Goal: Transaction & Acquisition: Purchase product/service

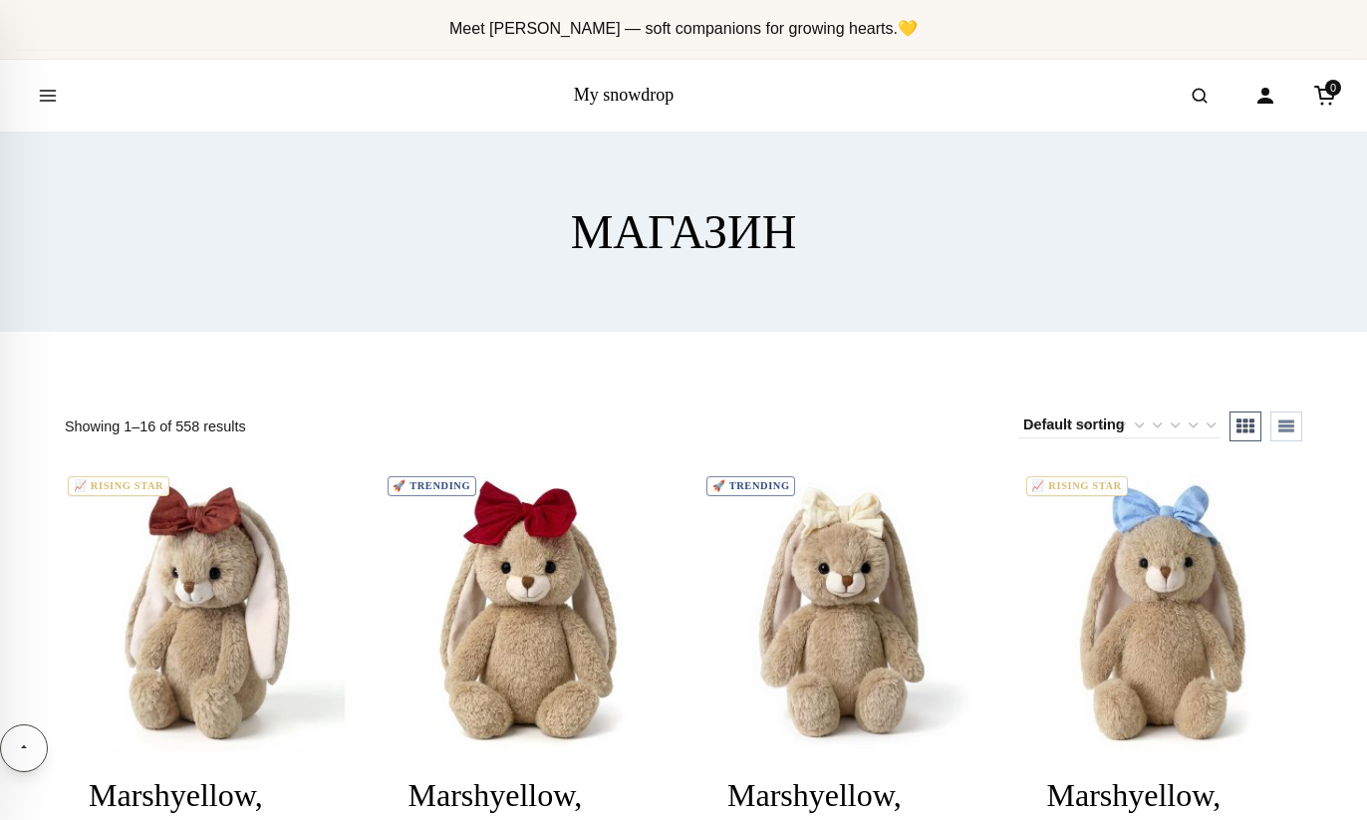
click at [602, 96] on link "My snowdrop" at bounding box center [624, 95] width 101 height 20
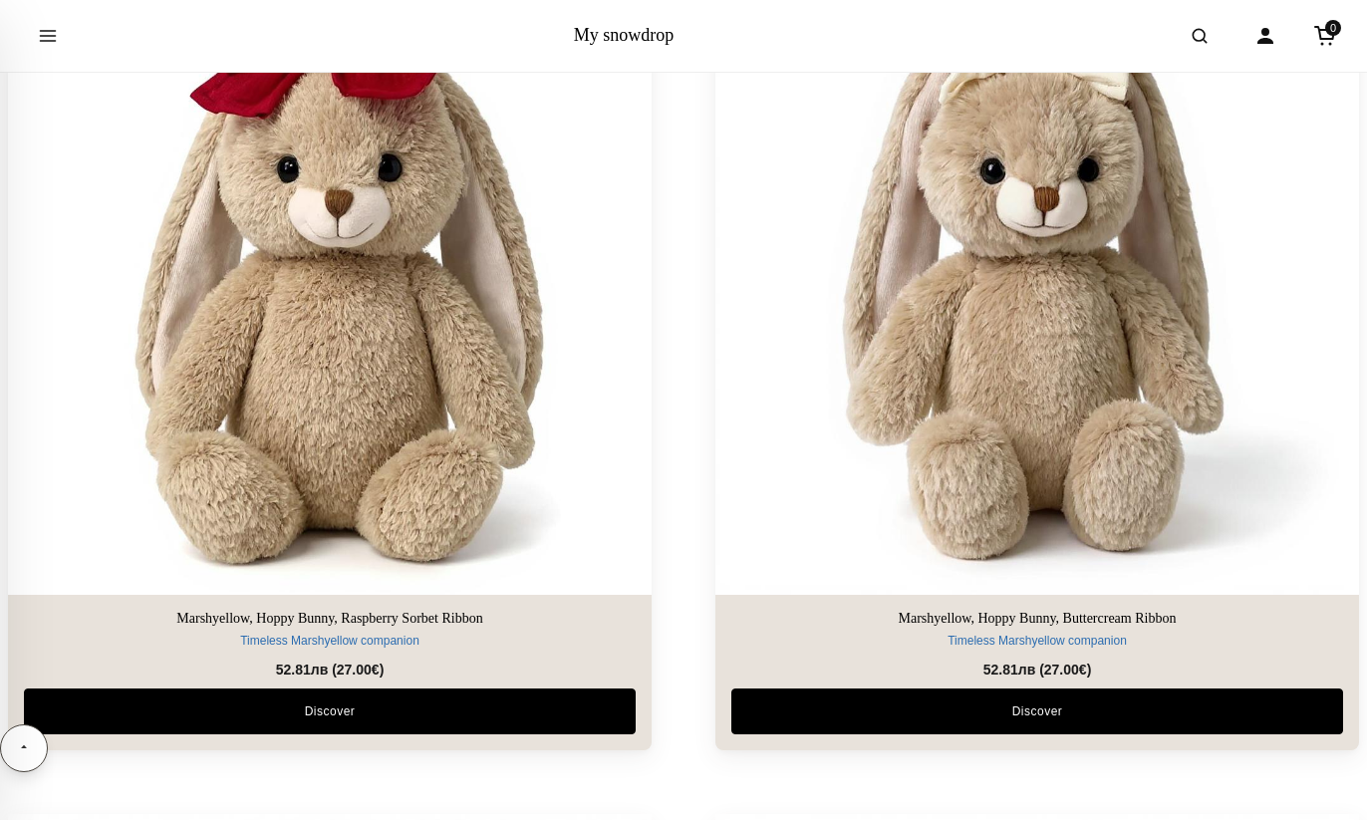
scroll to position [1711, 0]
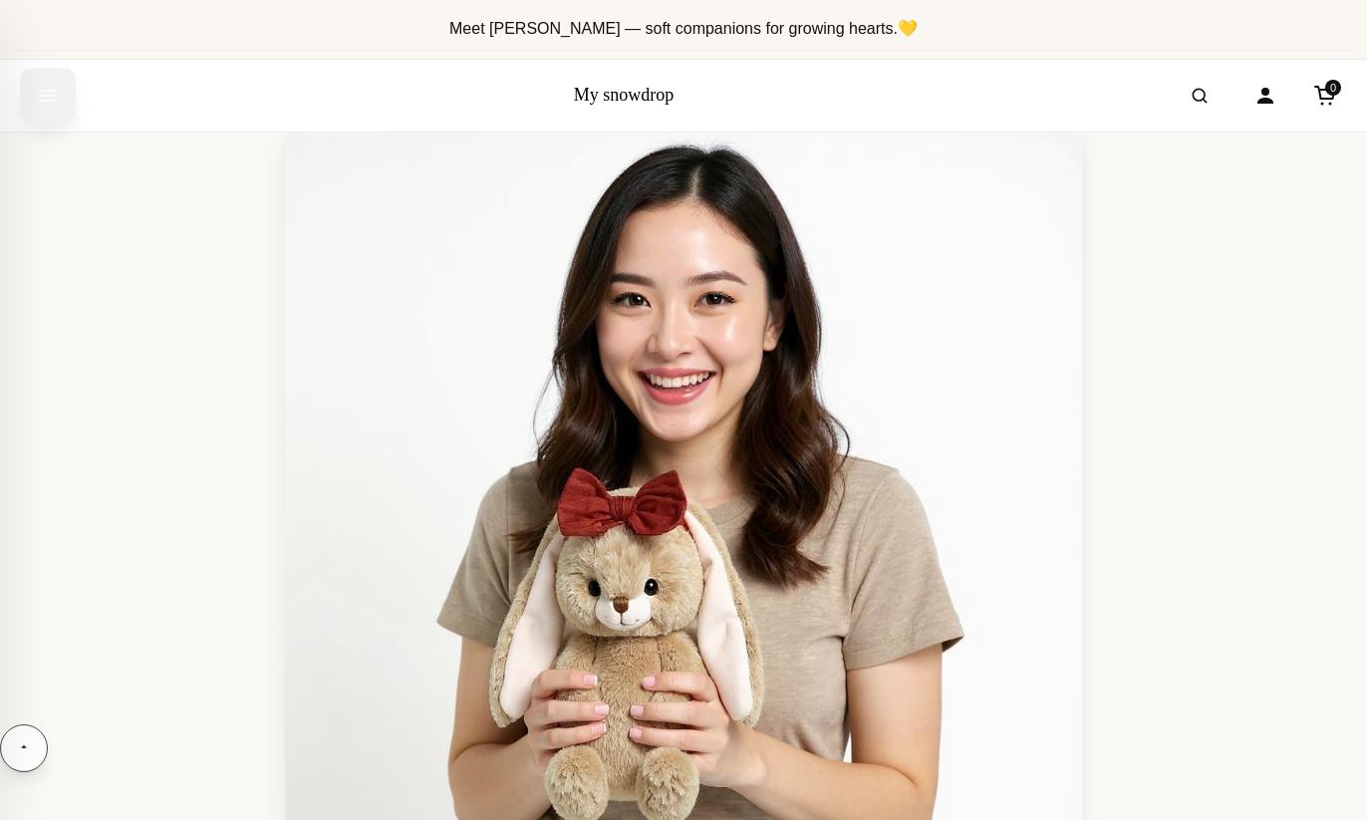
click at [43, 96] on icon "Open menu" at bounding box center [48, 96] width 20 height 36
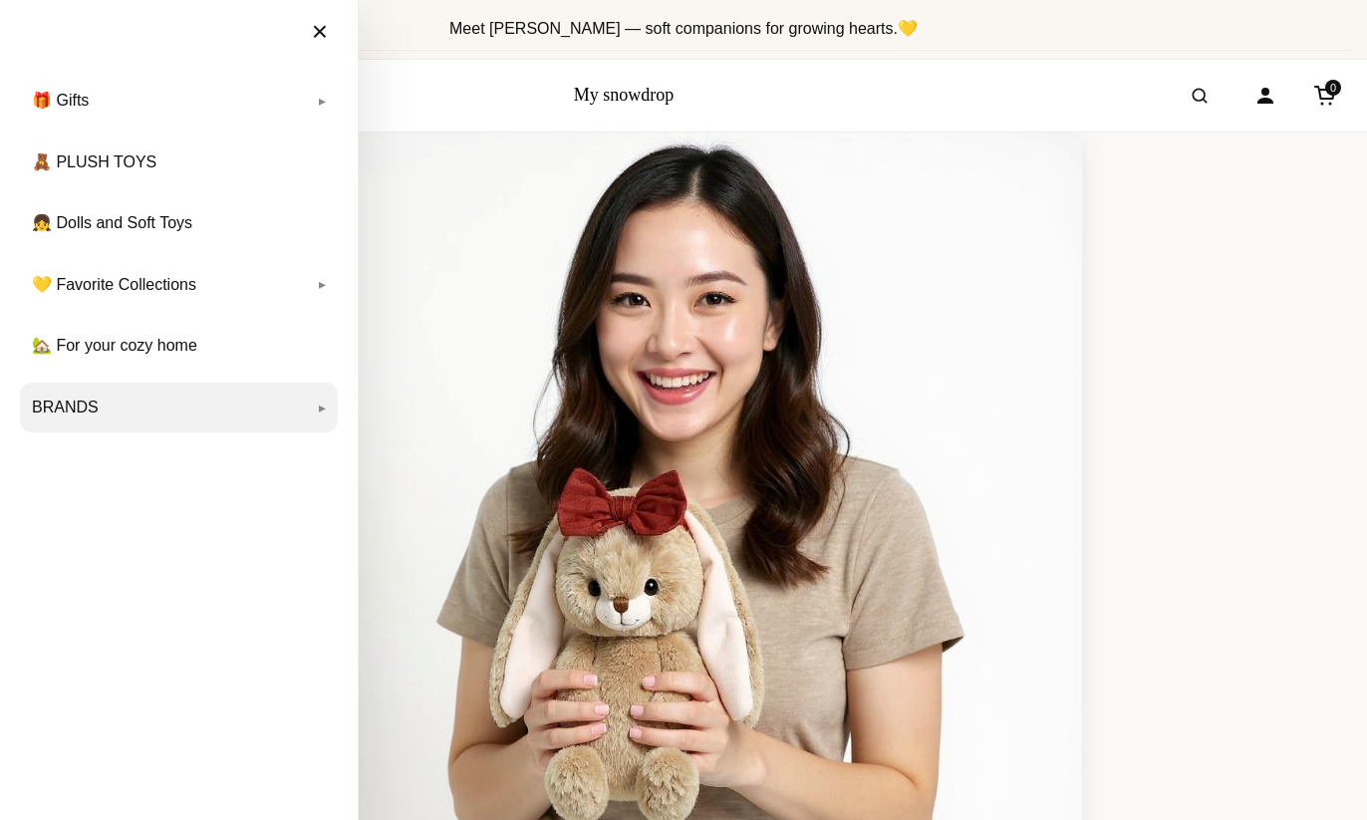
click at [80, 416] on link "BRANDS" at bounding box center [179, 407] width 318 height 50
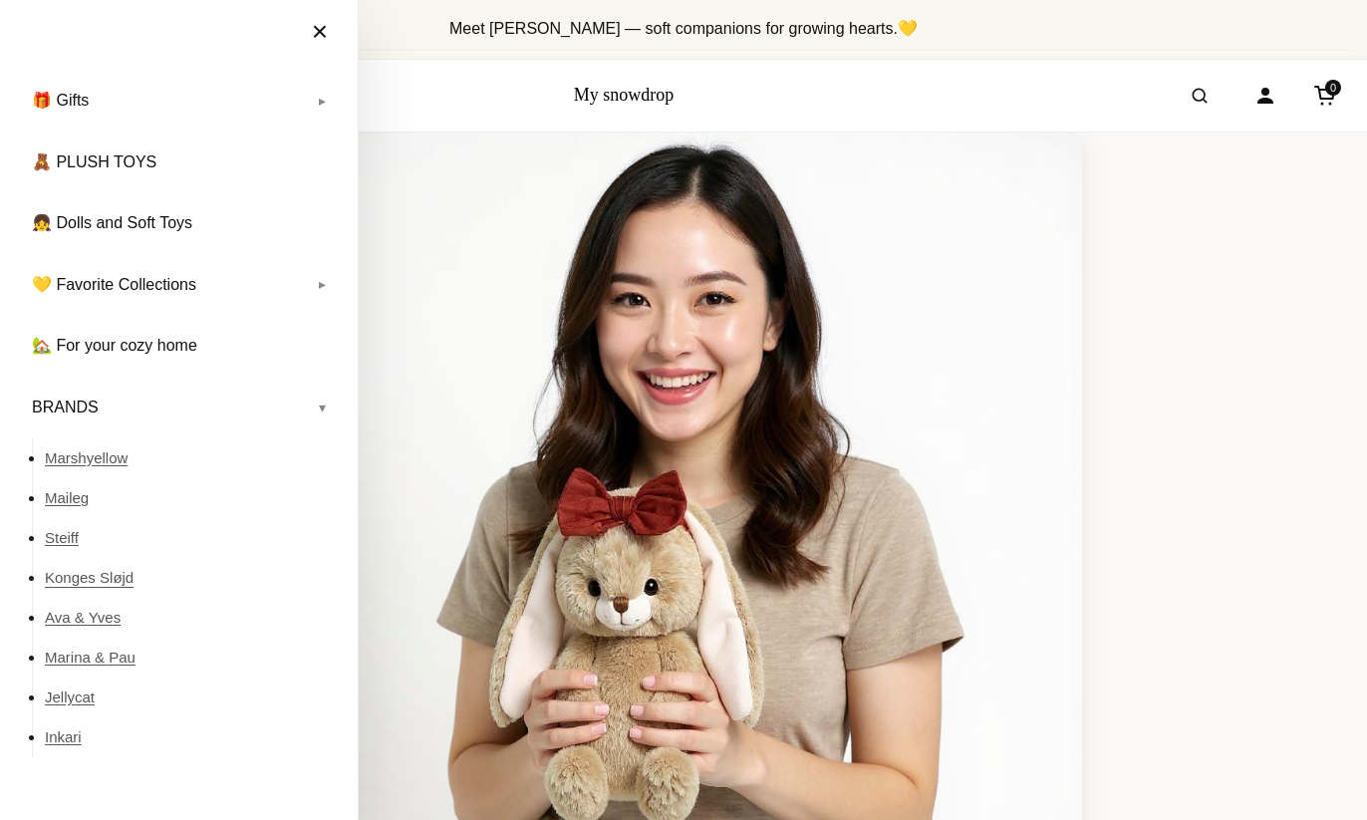
click at [94, 574] on link "Konges Sløjd" at bounding box center [191, 578] width 293 height 40
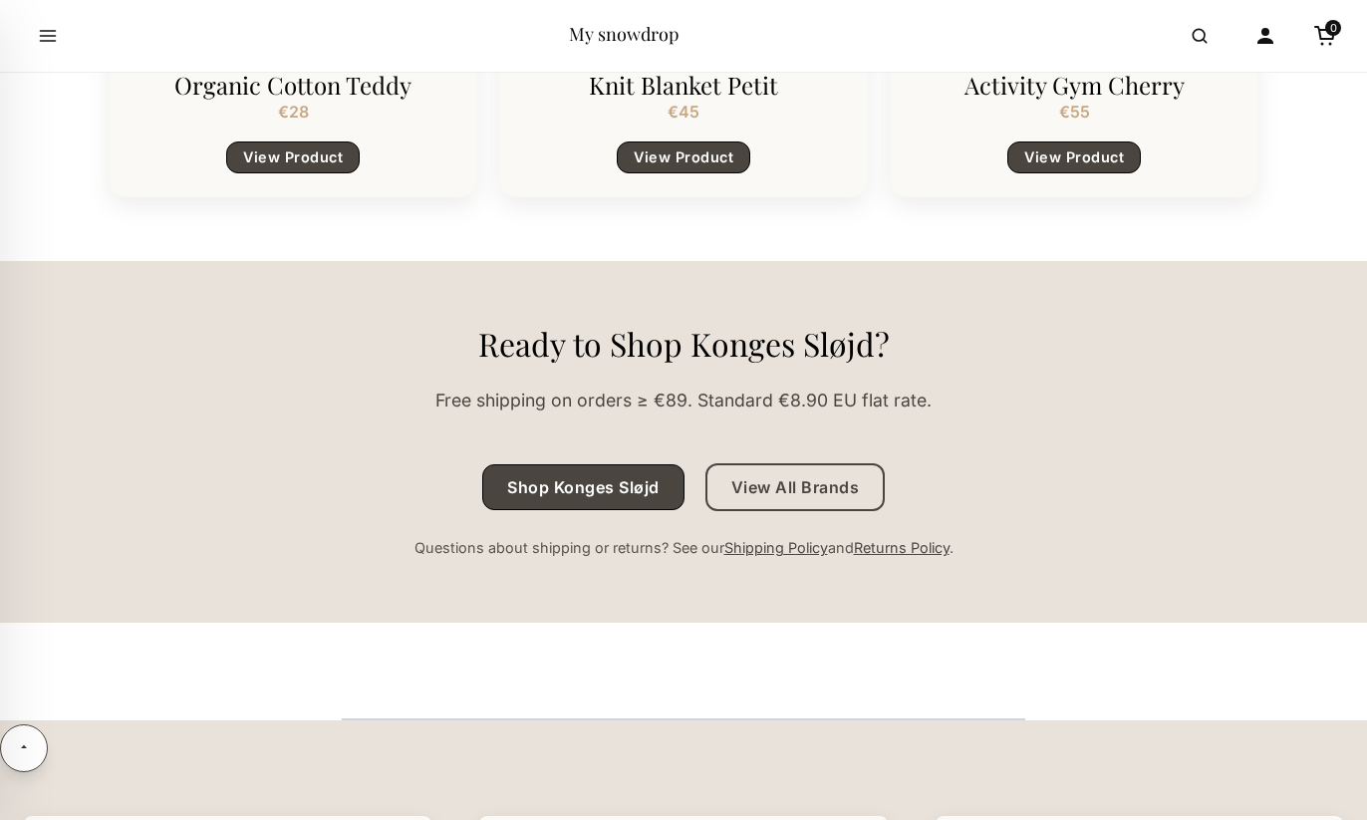
scroll to position [1893, 0]
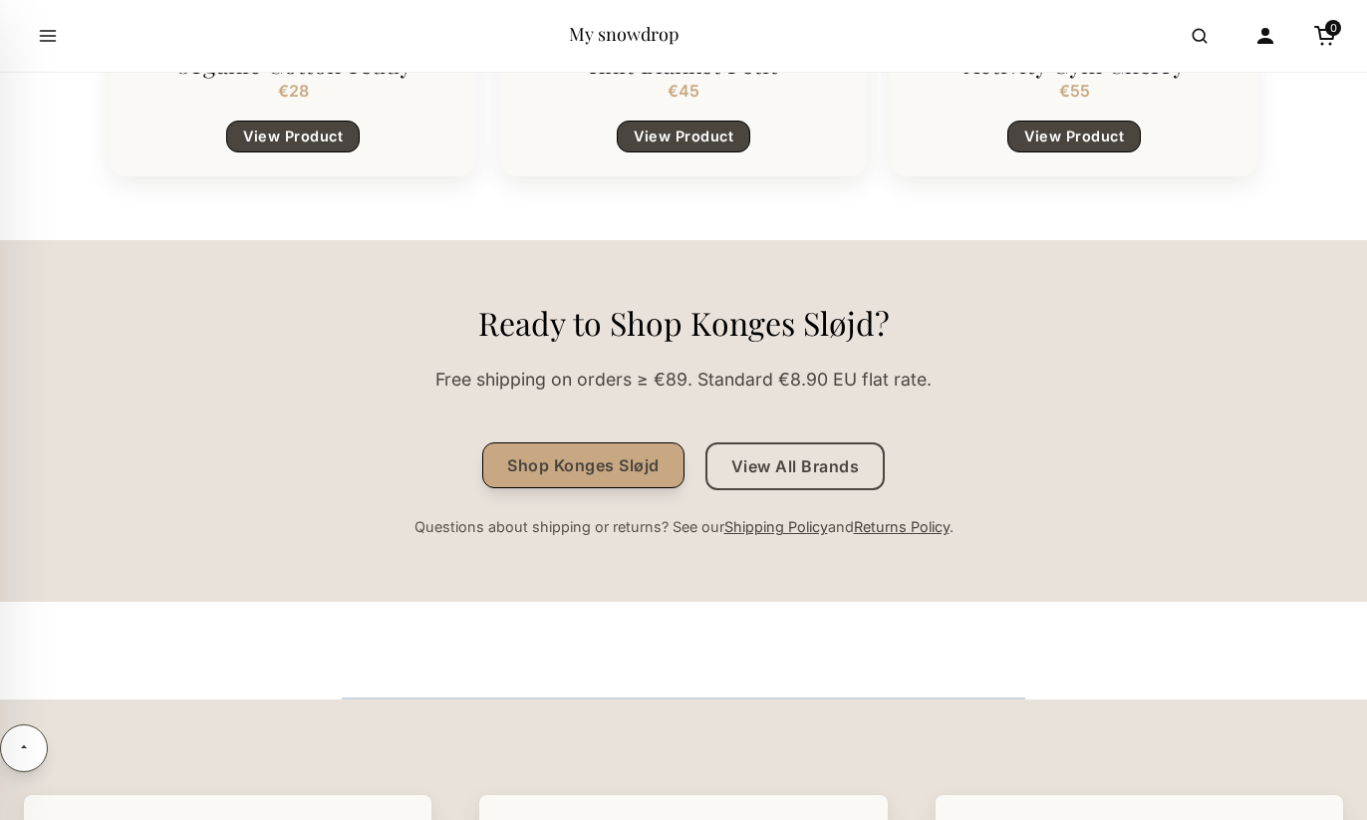
click at [557, 477] on link "Shop Konges Sløjd" at bounding box center [583, 465] width 202 height 46
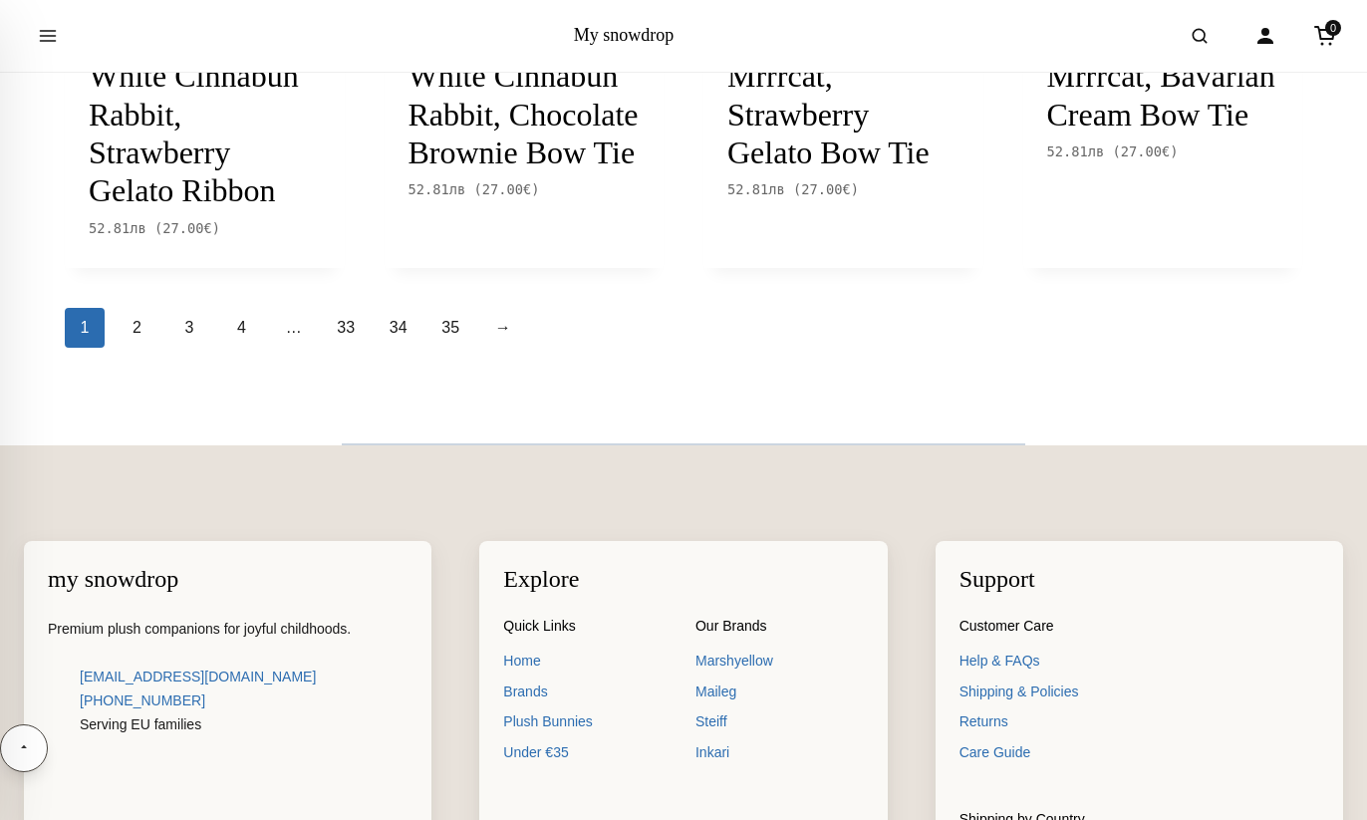
scroll to position [2473, 0]
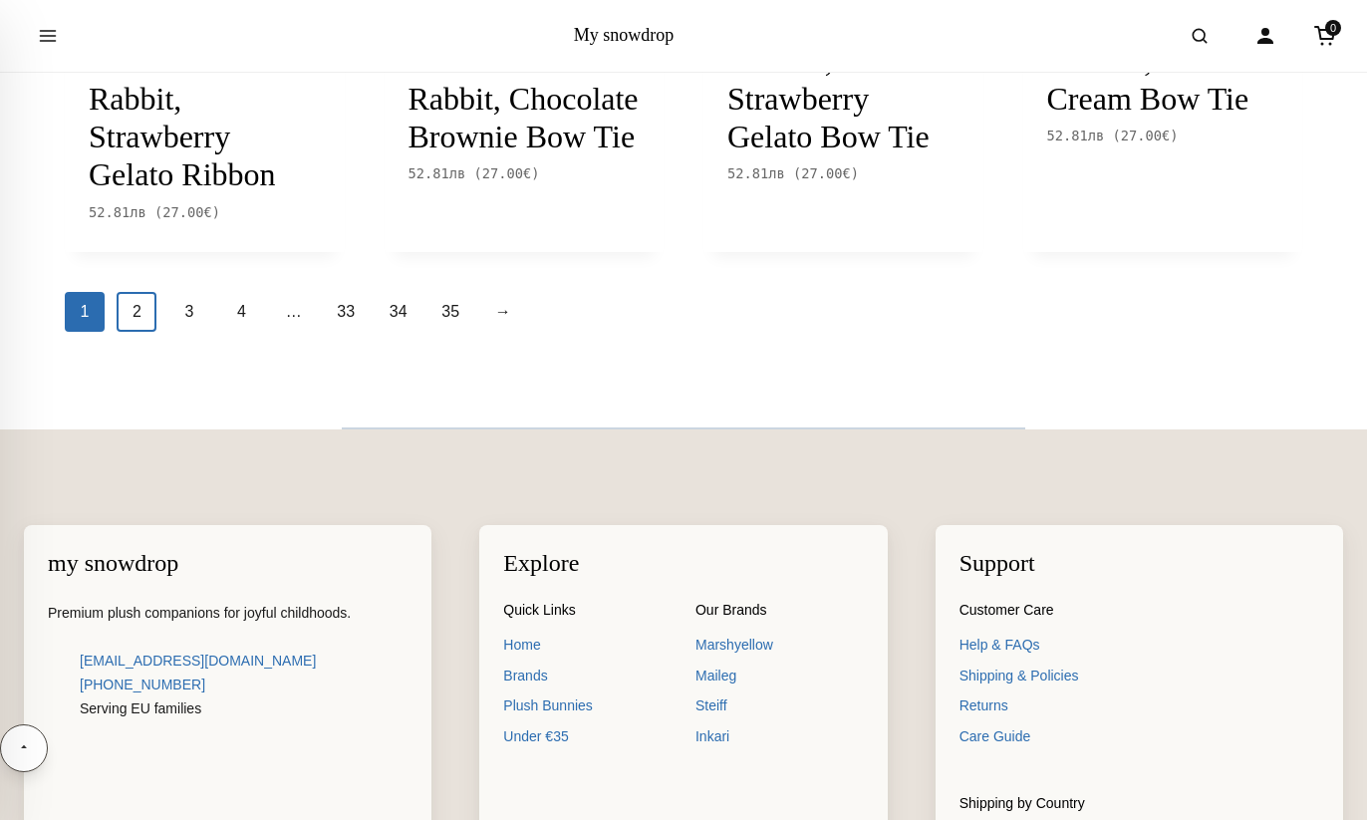
click at [135, 332] on link "2" at bounding box center [137, 312] width 40 height 40
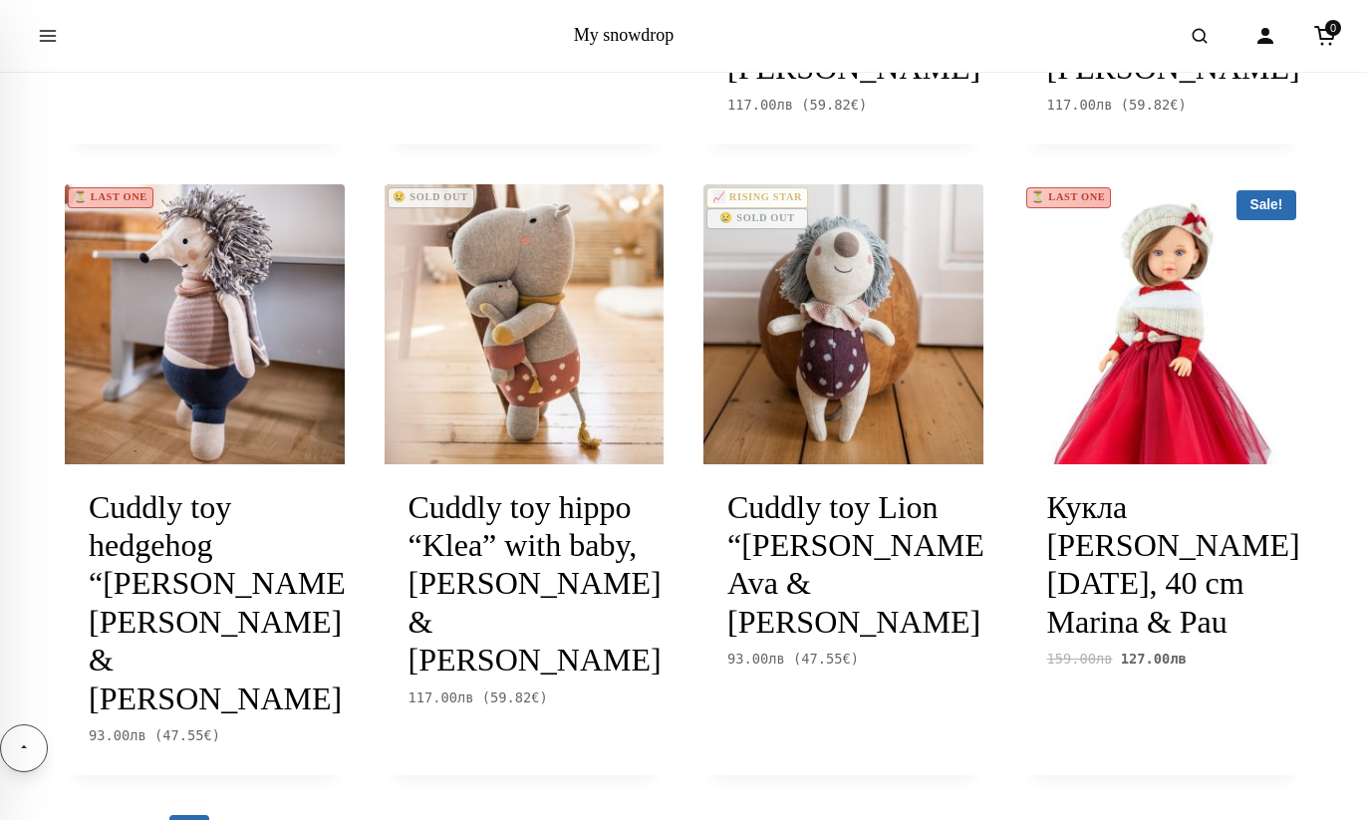
scroll to position [2073, 0]
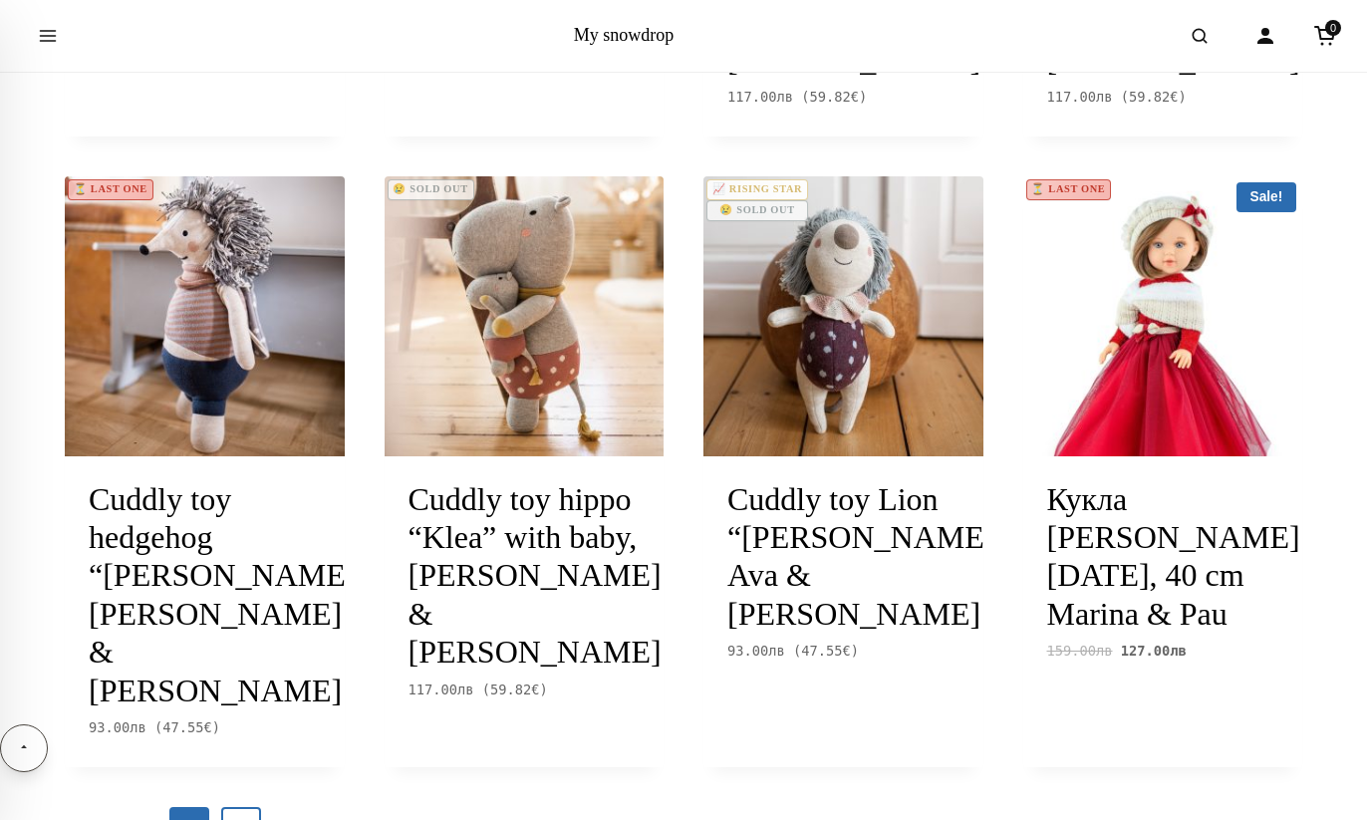
click at [239, 807] on link "3" at bounding box center [241, 827] width 40 height 40
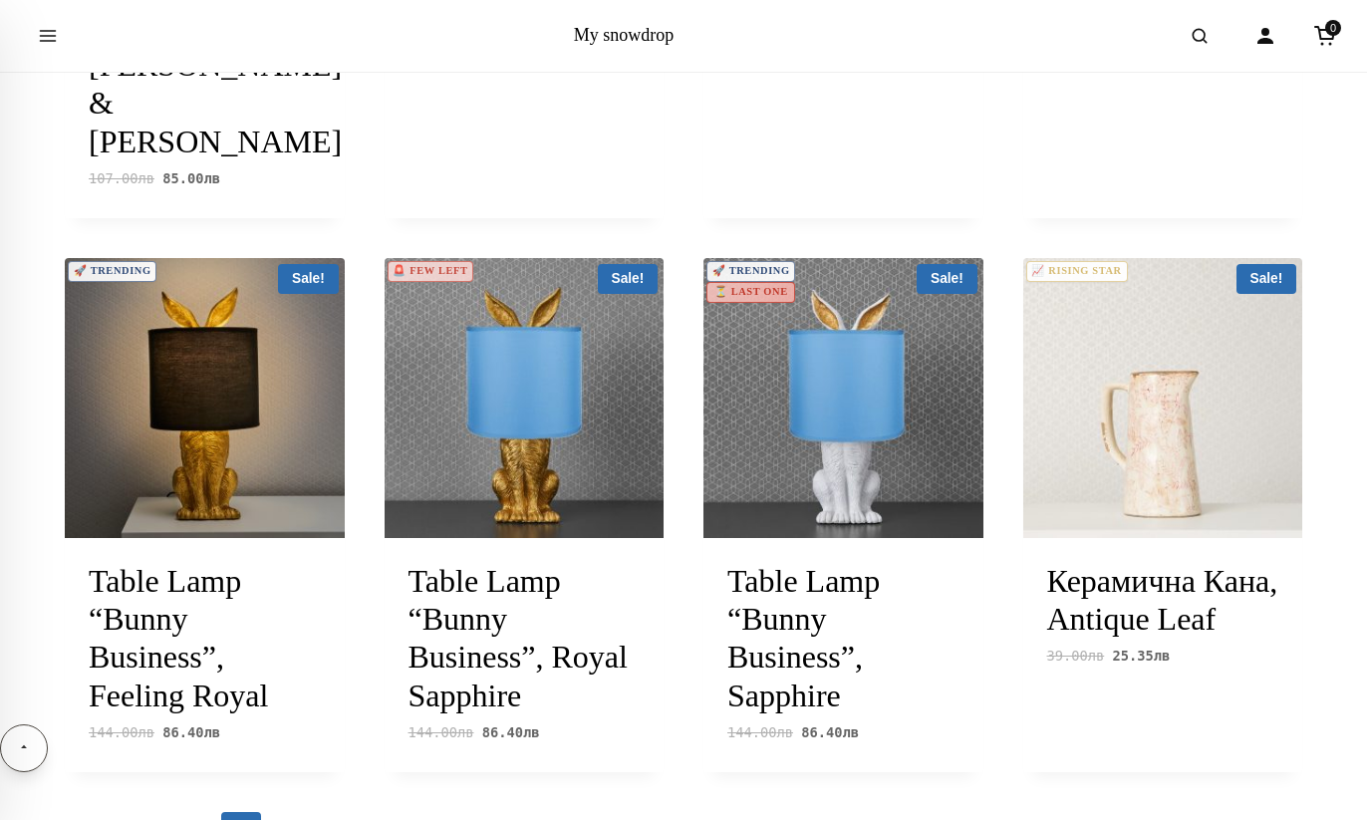
scroll to position [1999, 0]
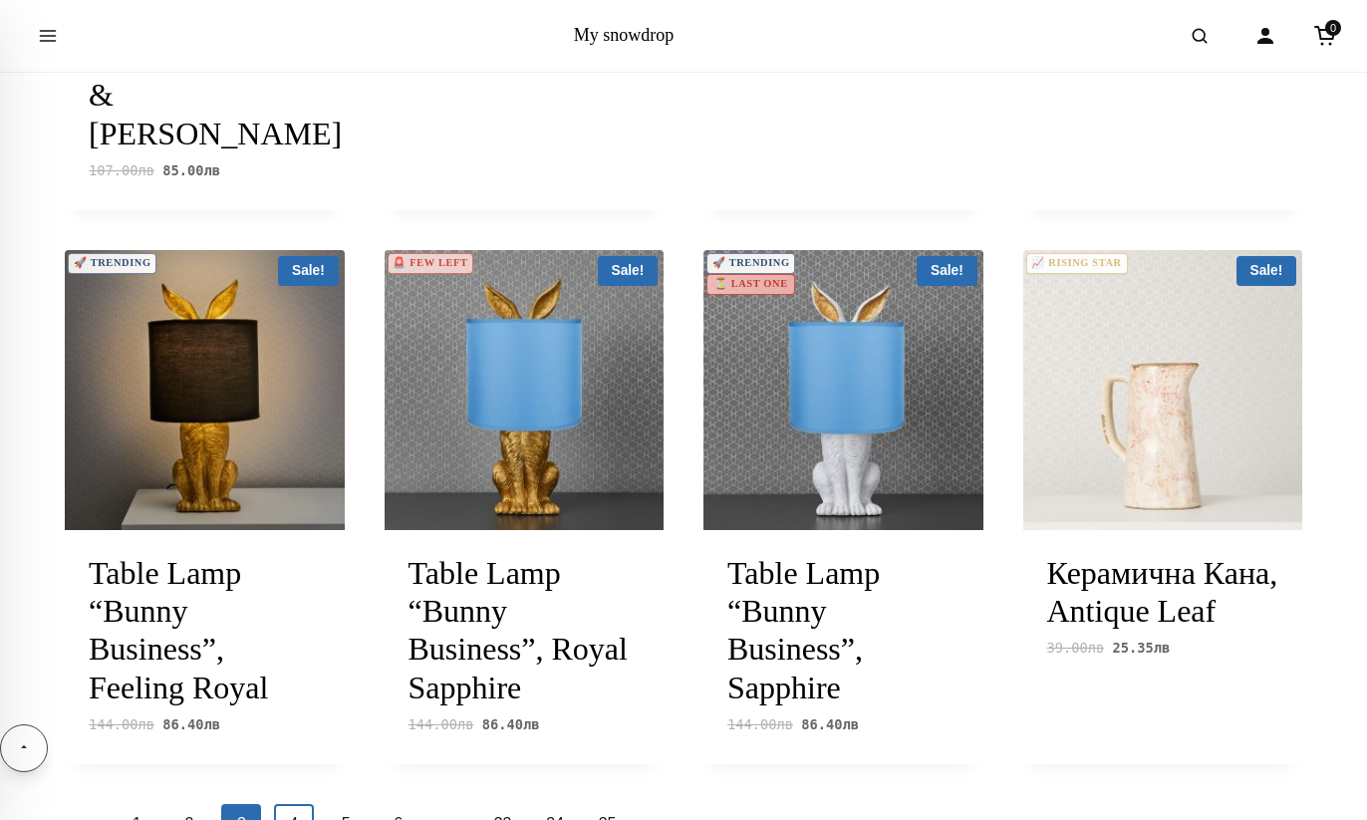
click at [297, 804] on link "4" at bounding box center [294, 824] width 40 height 40
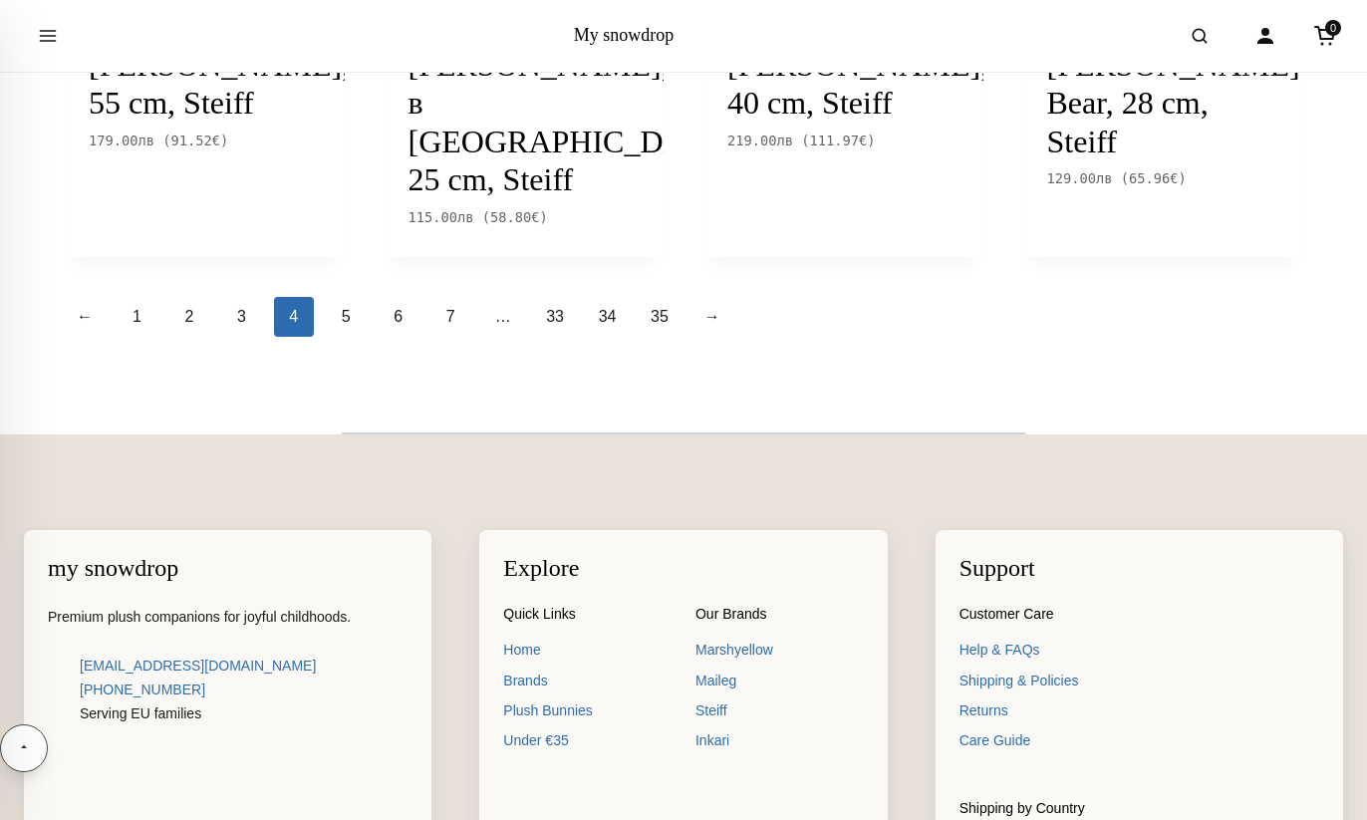
scroll to position [2375, 0]
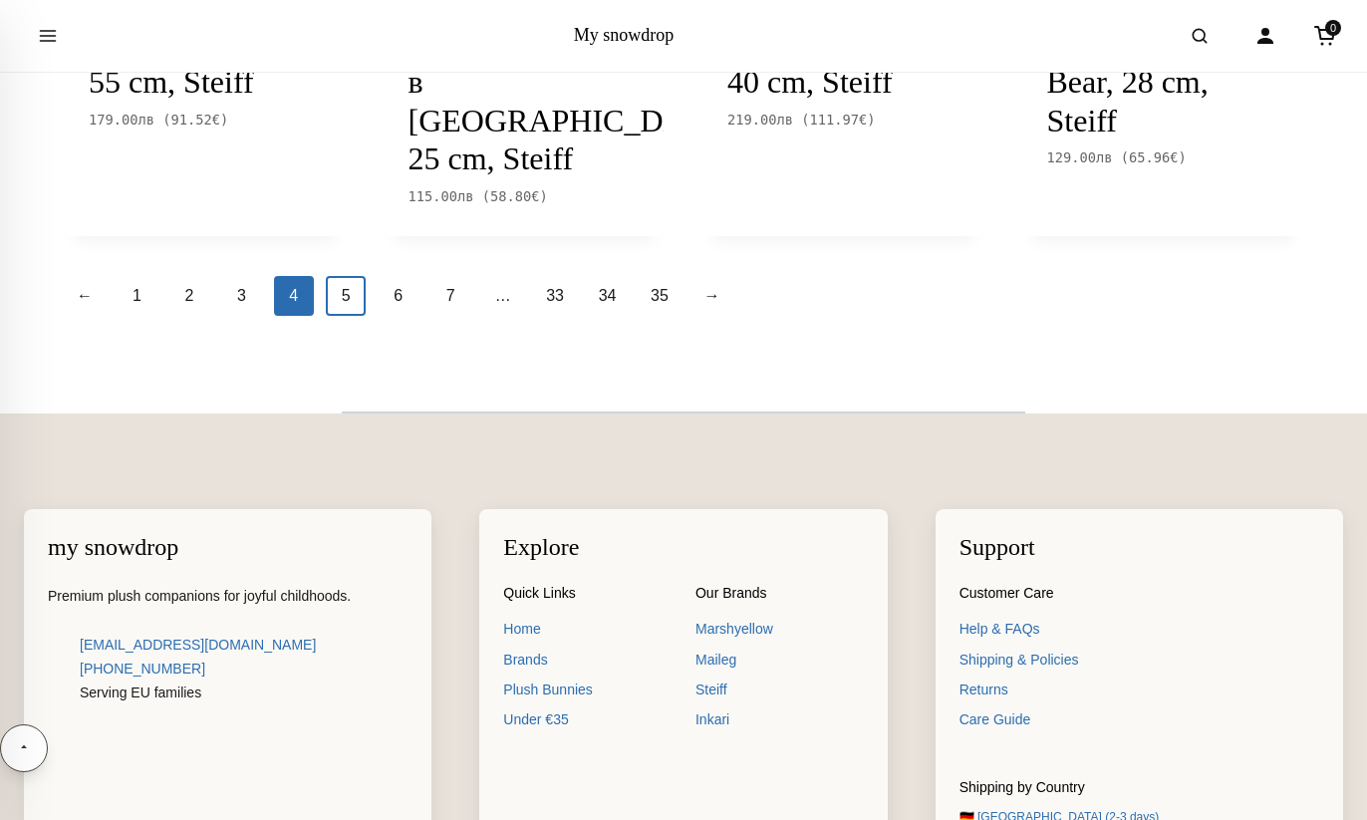
click at [345, 316] on link "5" at bounding box center [346, 296] width 40 height 40
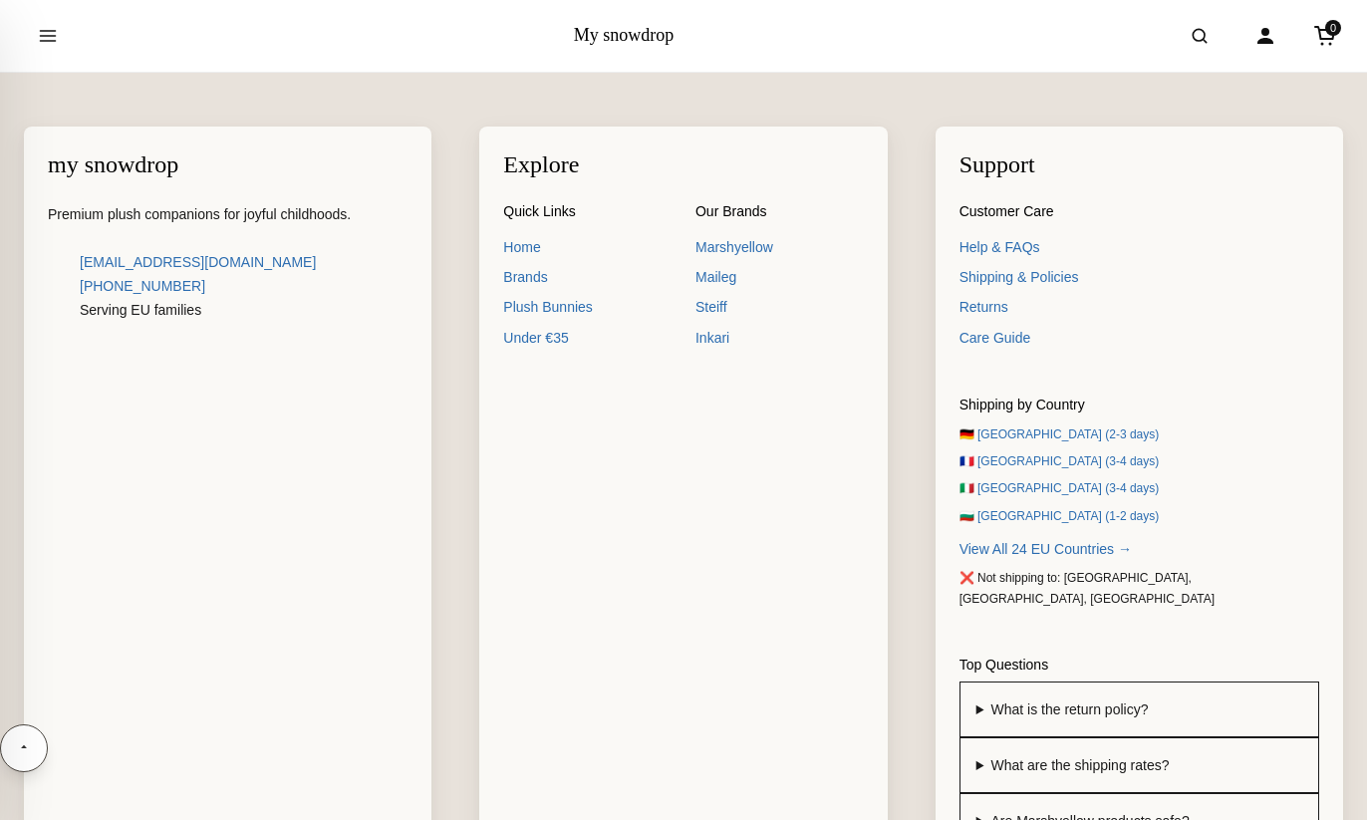
scroll to position [2796, 0]
click at [60, 39] on button "Open menu" at bounding box center [48, 36] width 56 height 56
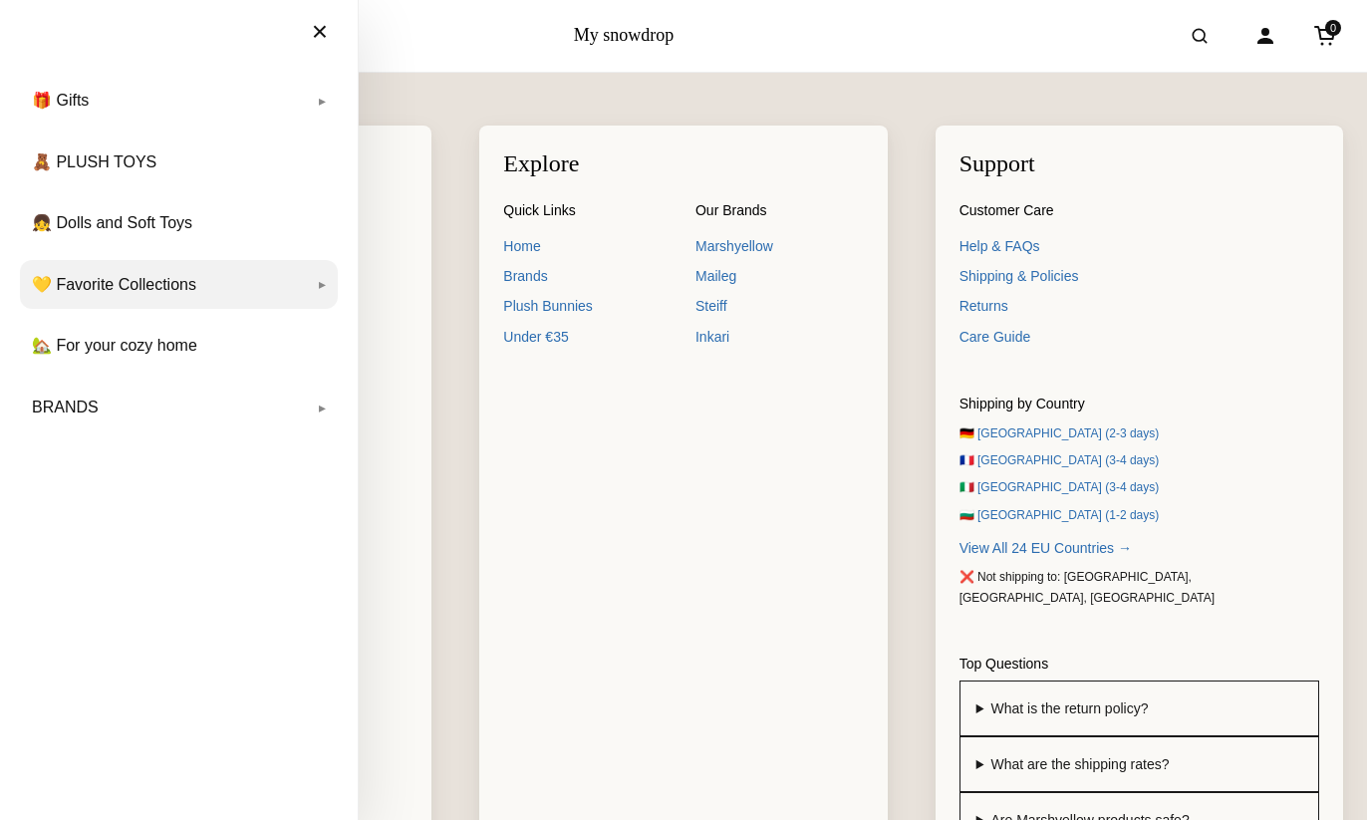
click at [273, 293] on link "💛 Favorite Collections" at bounding box center [179, 285] width 318 height 50
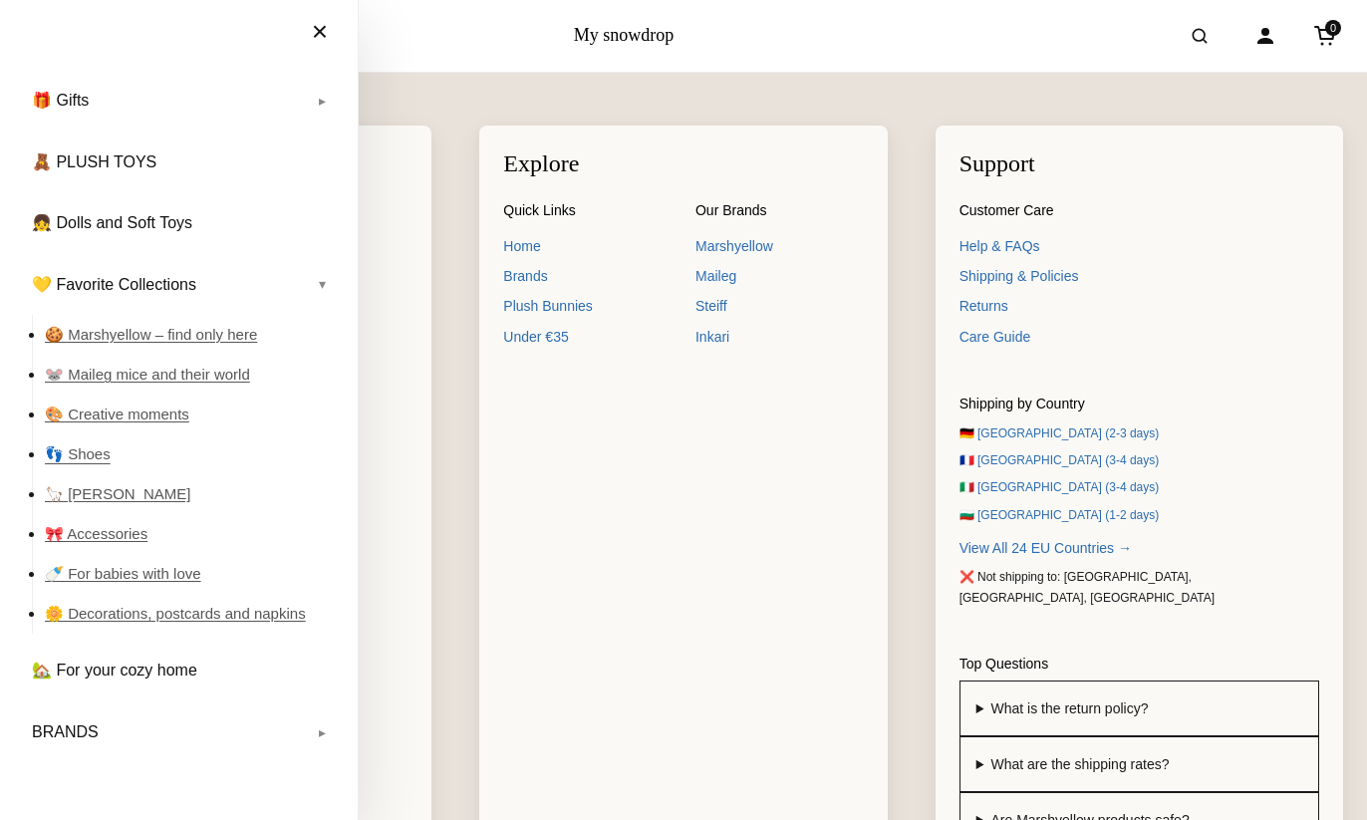
click at [84, 456] on link "👣 Shoes" at bounding box center [191, 454] width 293 height 40
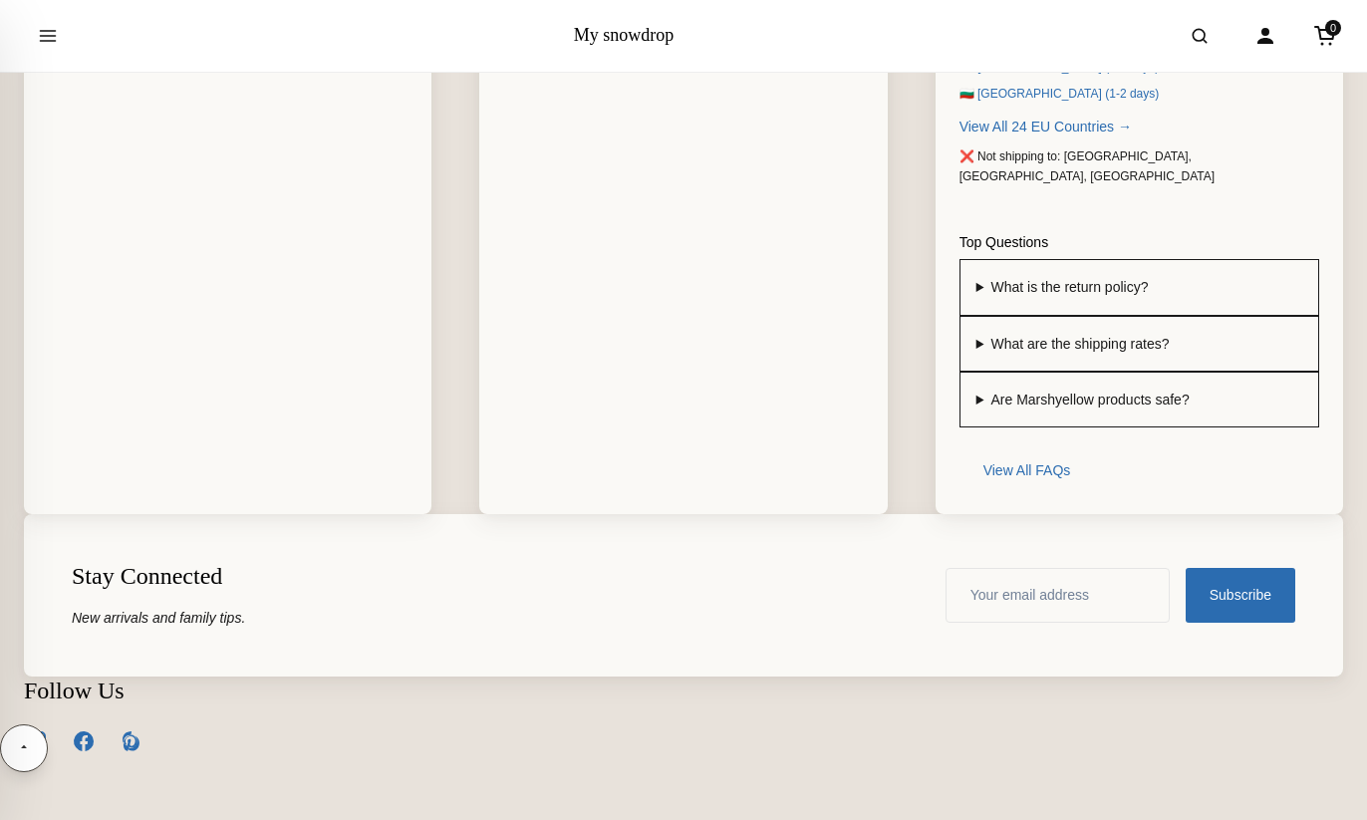
scroll to position [3965, 0]
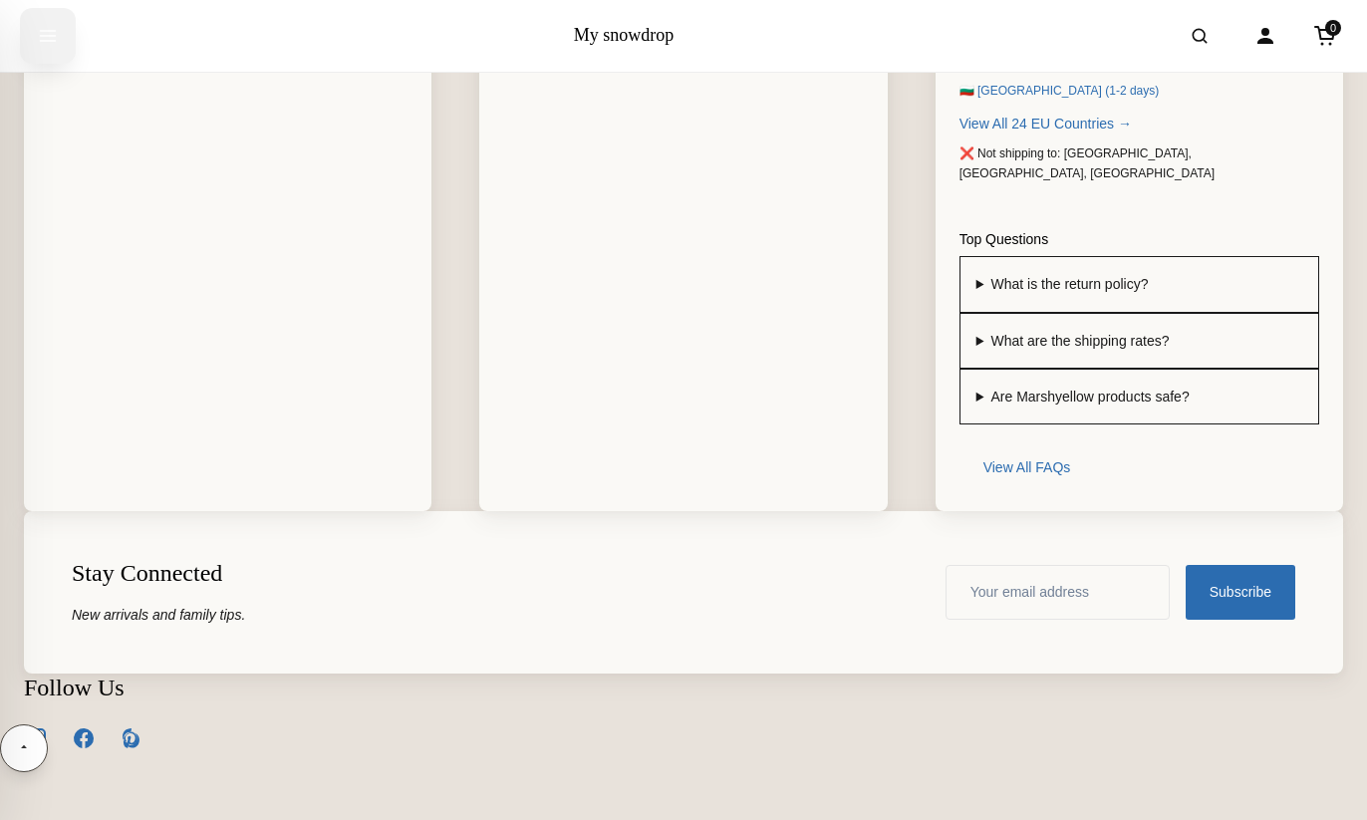
click at [49, 41] on icon "Open menu" at bounding box center [48, 36] width 15 height 10
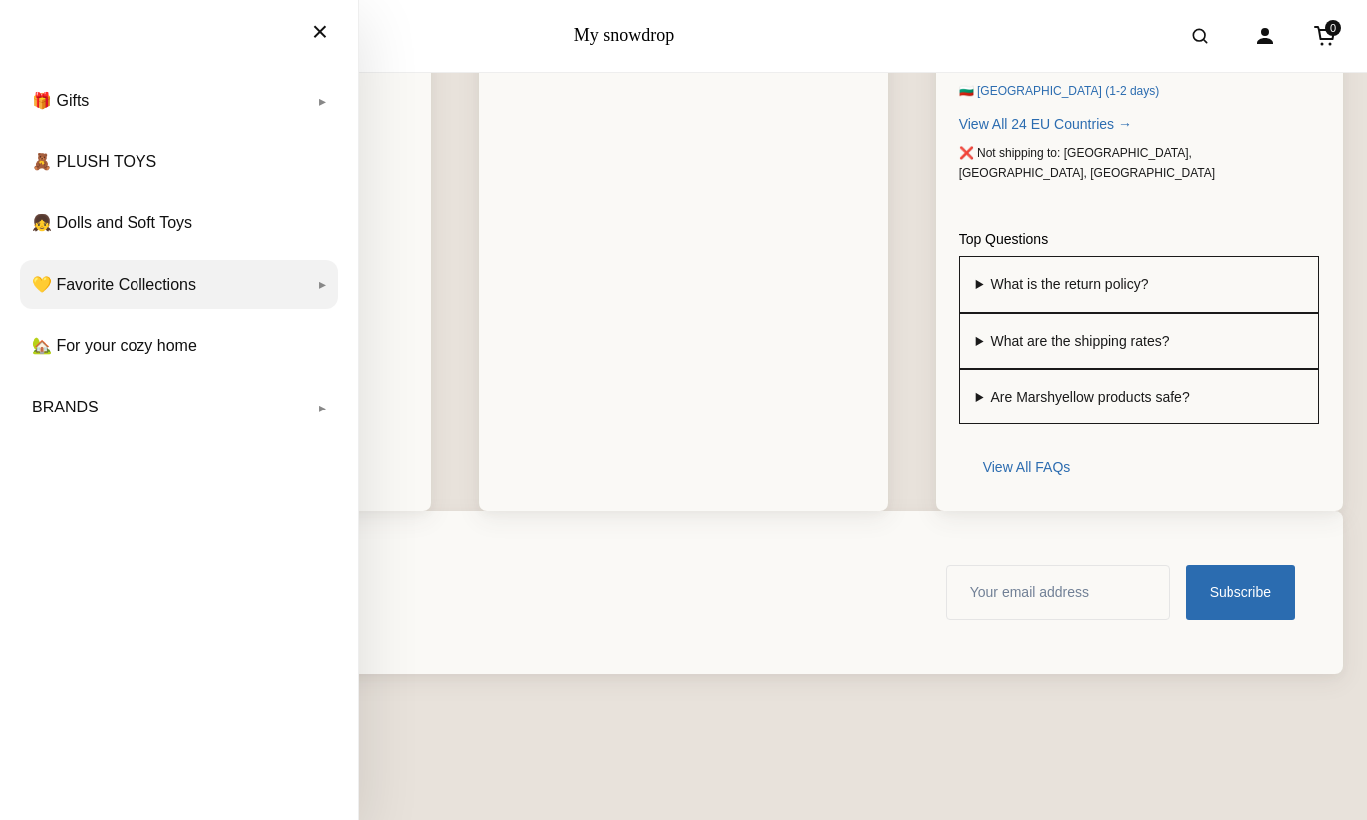
click at [187, 298] on link "💛 Favorite Collections" at bounding box center [179, 285] width 318 height 50
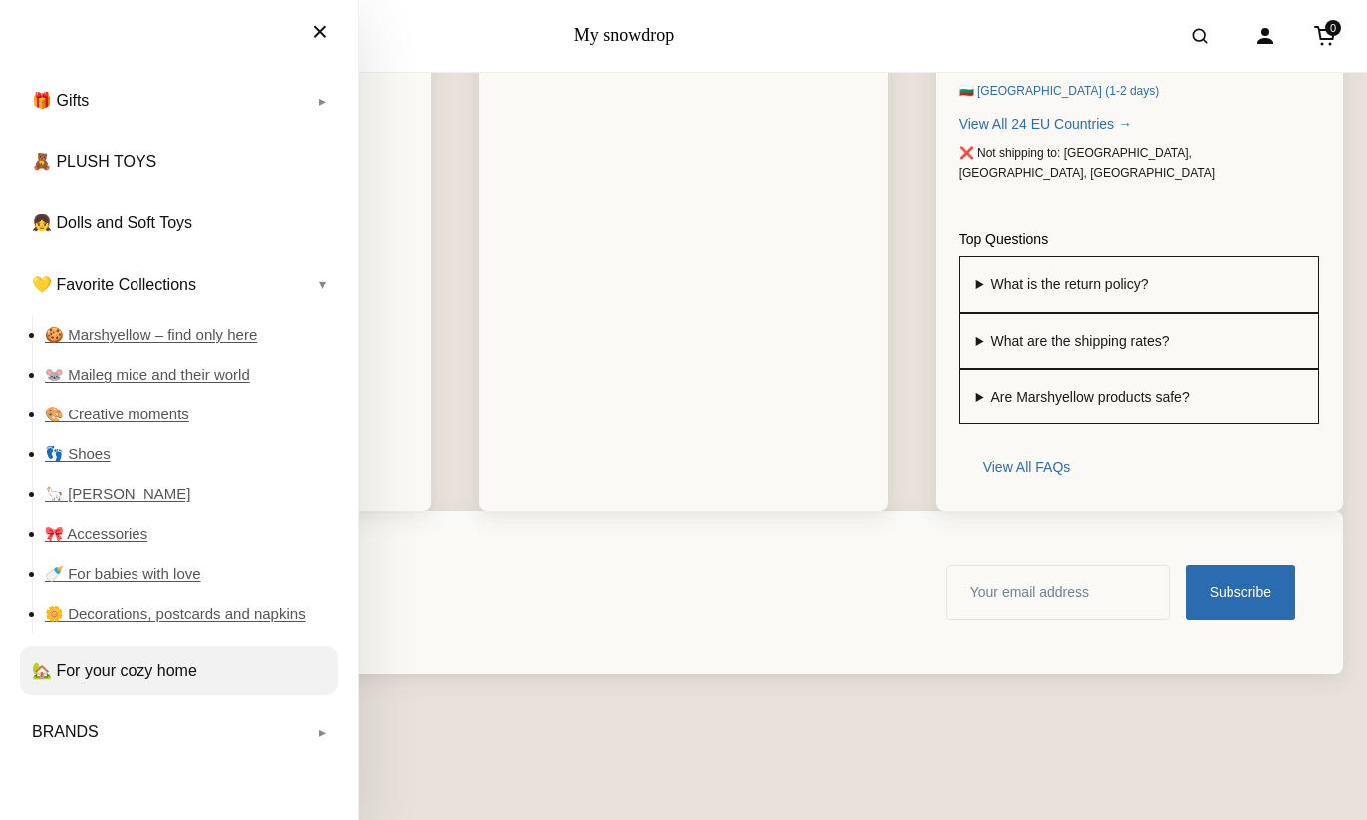
click at [148, 682] on link "🏡 For your cozy home" at bounding box center [179, 670] width 318 height 50
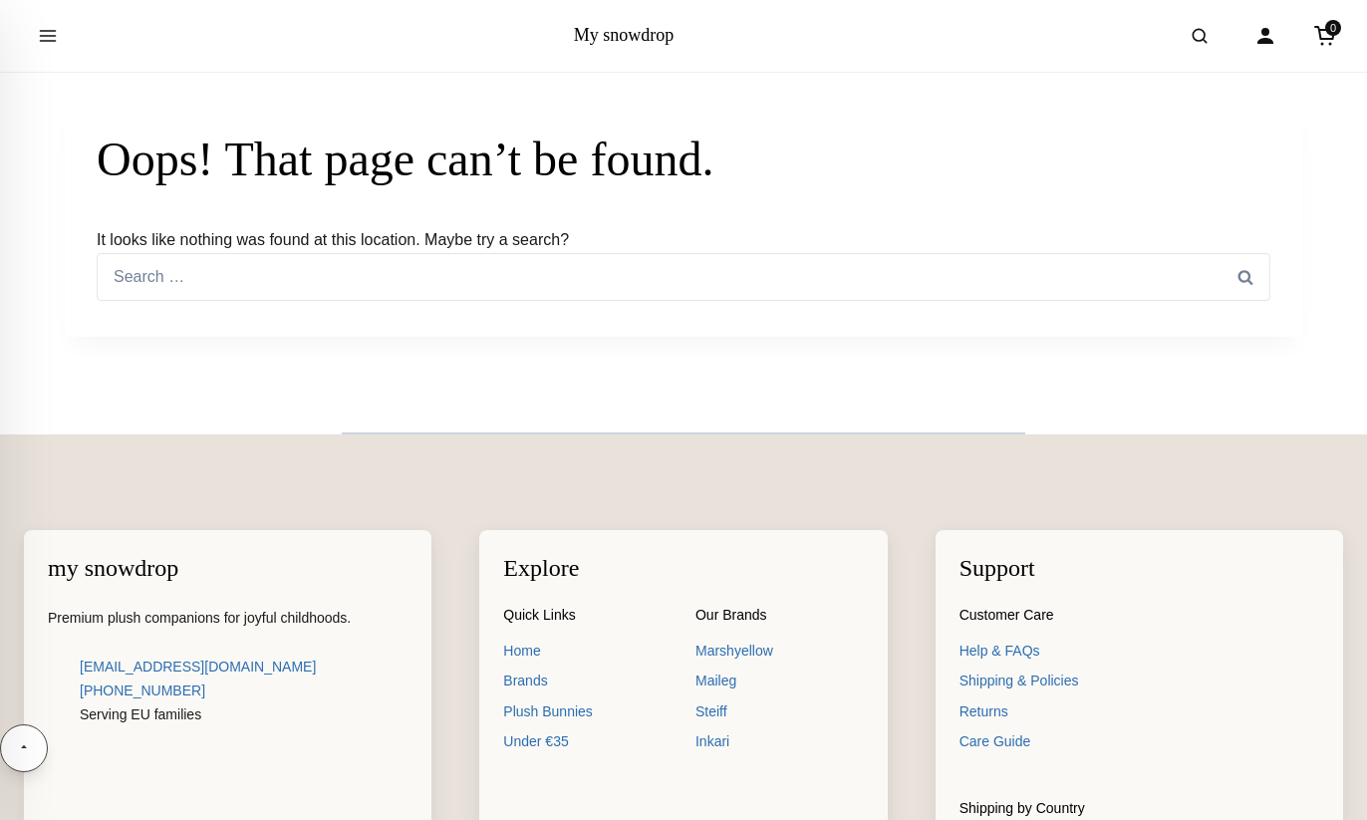
scroll to position [149, 0]
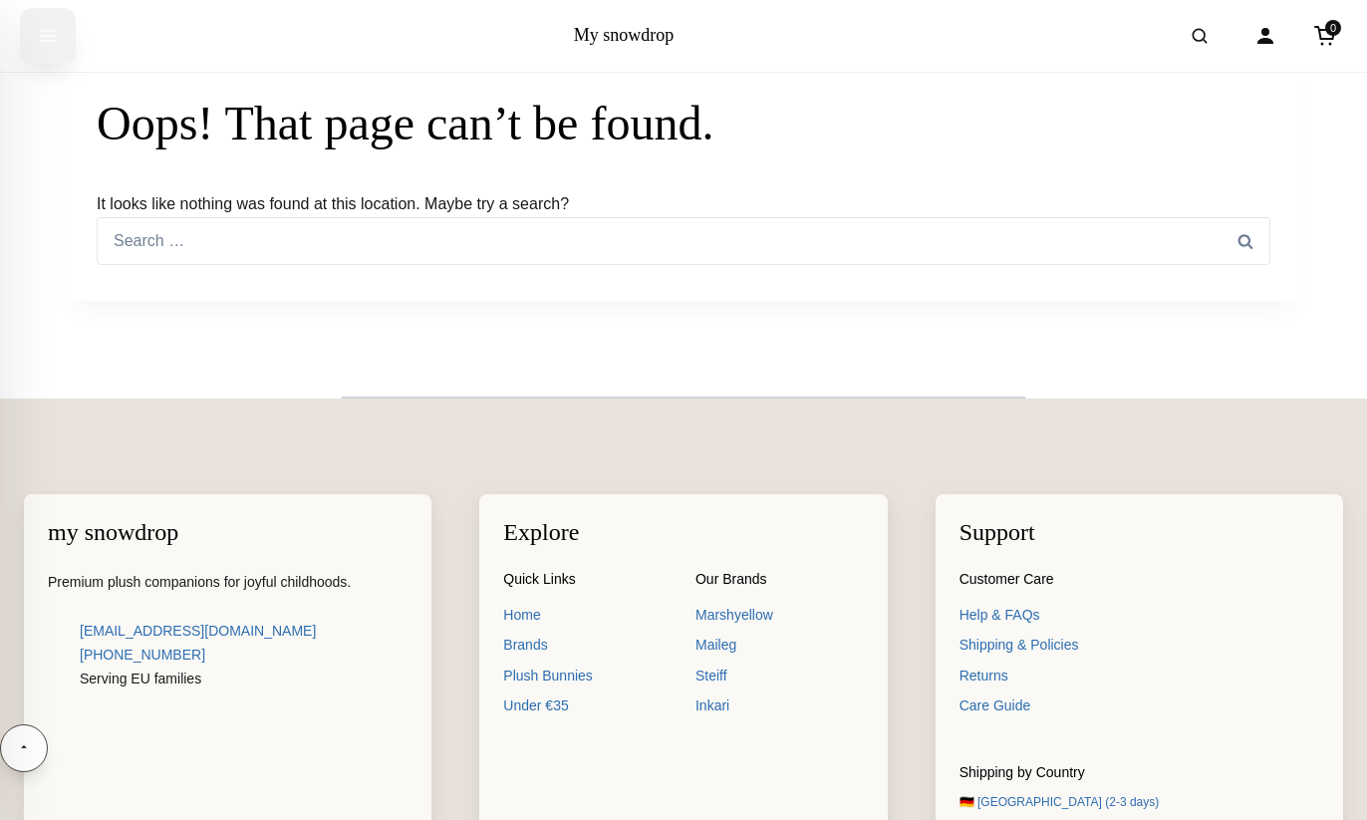
click at [67, 44] on button "Open menu" at bounding box center [48, 36] width 56 height 56
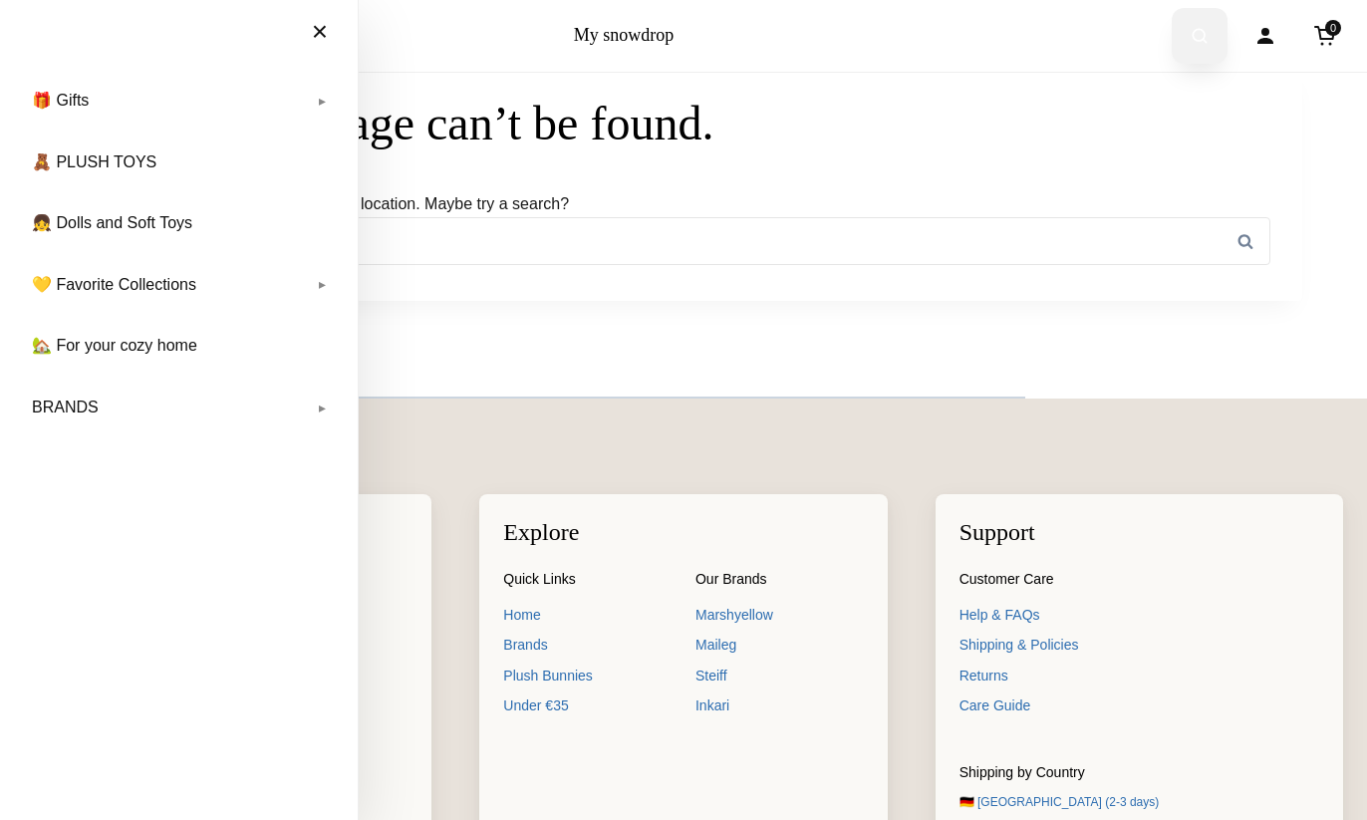
click at [1186, 33] on button "Open search" at bounding box center [1199, 36] width 56 height 56
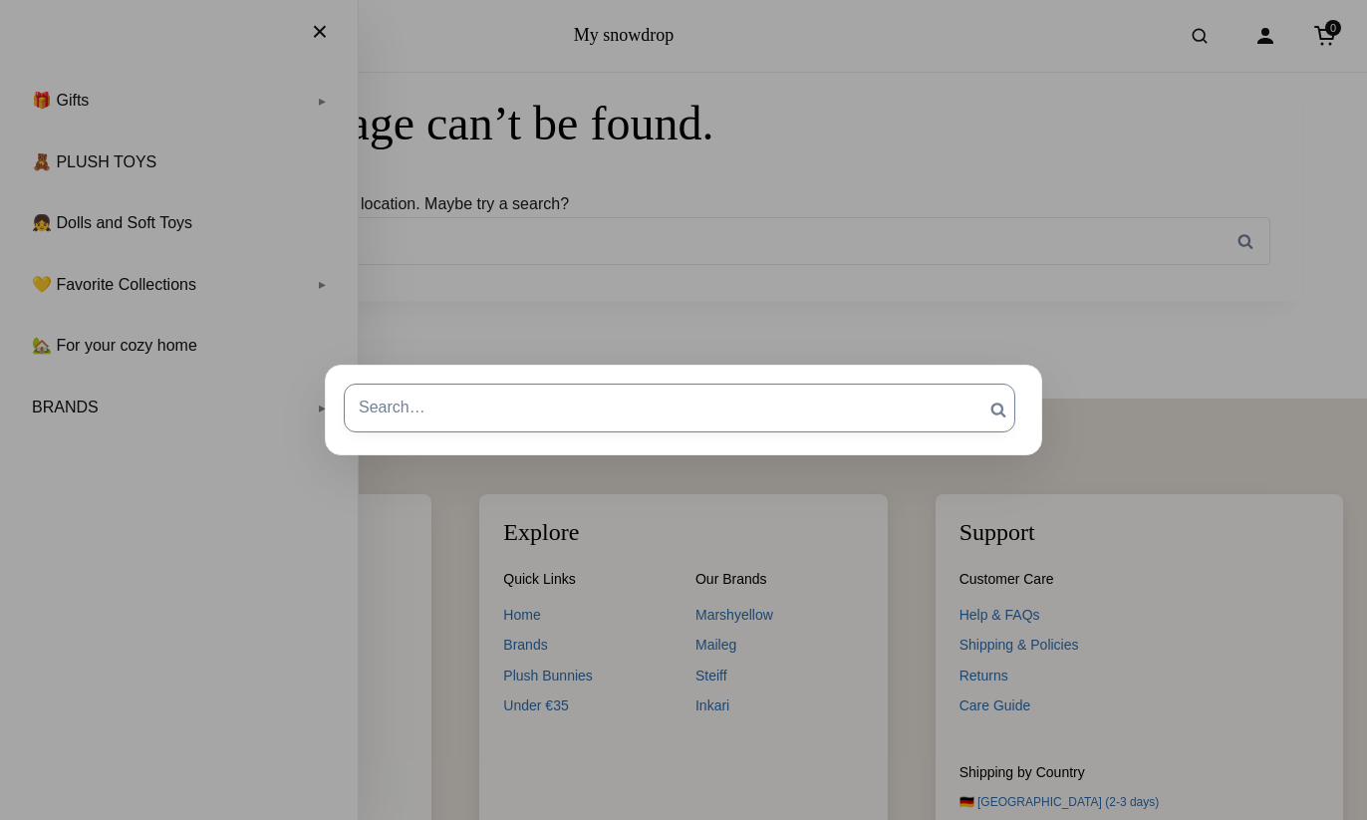
click at [435, 412] on input "Search for:" at bounding box center [679, 407] width 671 height 48
type input "dress"
click at [973, 383] on input "Search" at bounding box center [998, 409] width 50 height 52
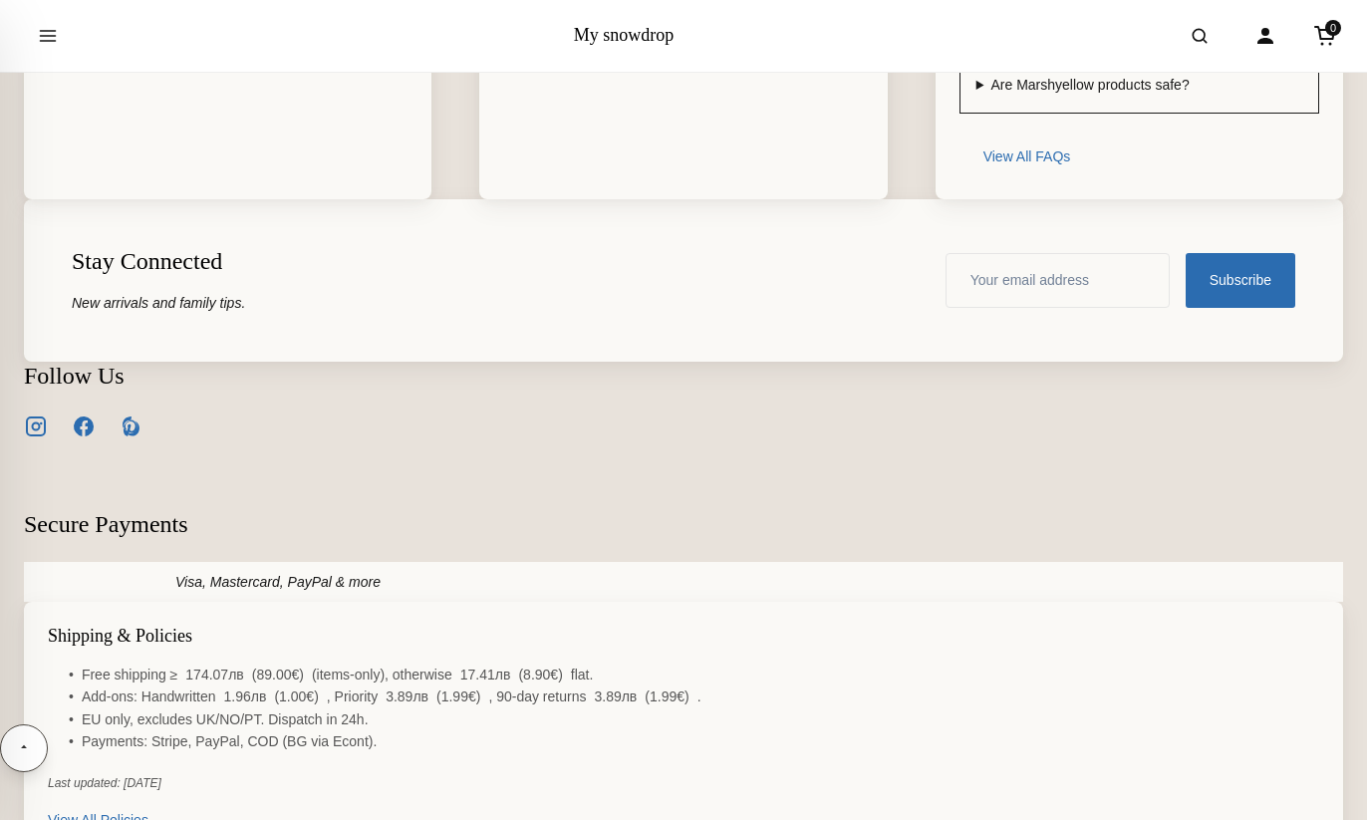
scroll to position [4211, 0]
